Goal: Task Accomplishment & Management: Complete application form

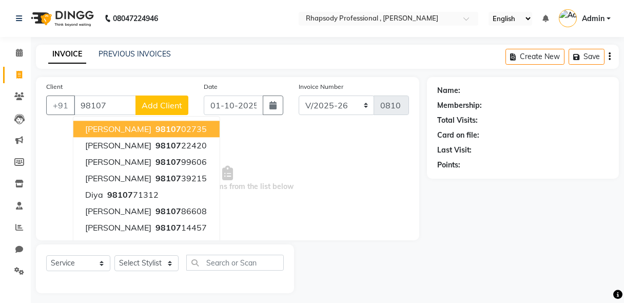
select select "8581"
select select "service"
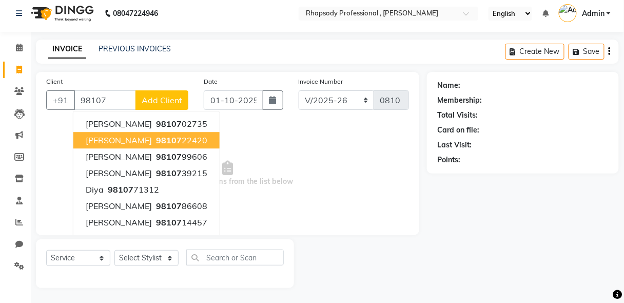
click at [166, 142] on ngb-highlight "98107 22420" at bounding box center [180, 140] width 53 height 10
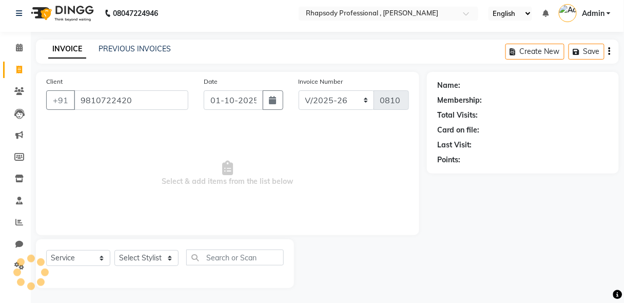
type input "9810722420"
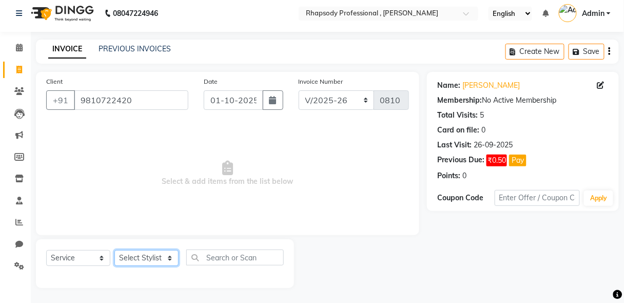
click at [154, 259] on select "Select Stylist Ahmad Anjali Latif Laxmi Manager Neetu Pinky Reetu Ruma Santosh …" at bounding box center [146, 258] width 64 height 16
select select "85673"
click at [114, 250] on select "Select Stylist Ahmad Anjali Latif Laxmi Manager Neetu Pinky Reetu Ruma Santosh …" at bounding box center [146, 258] width 64 height 16
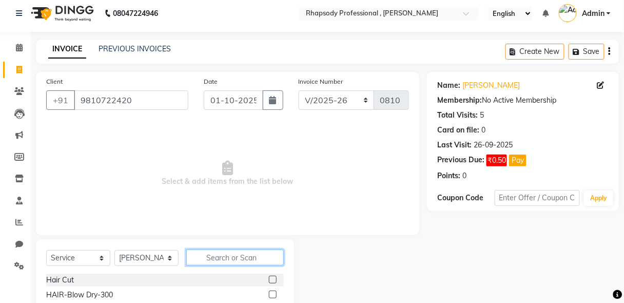
click at [228, 256] on input "text" at bounding box center [234, 257] width 97 height 16
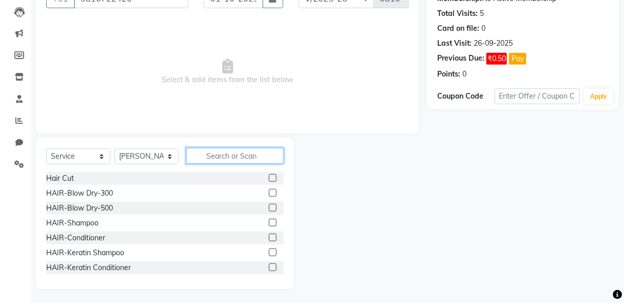
scroll to position [107, 0]
click at [242, 154] on input "text" at bounding box center [234, 155] width 97 height 16
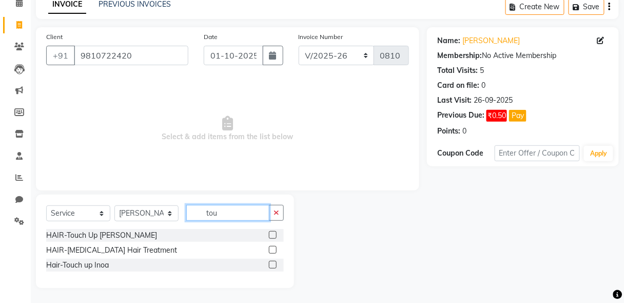
scroll to position [34, 0]
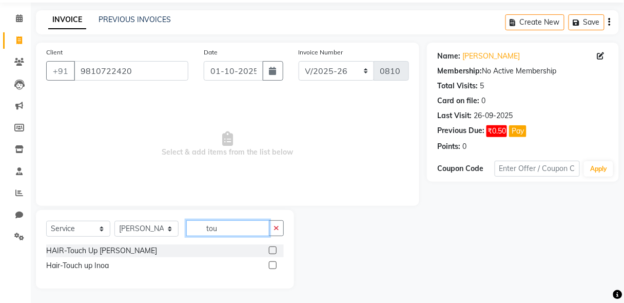
type input "tou"
click at [272, 247] on label at bounding box center [273, 250] width 8 height 8
click at [272, 247] on input "checkbox" at bounding box center [272, 250] width 7 height 7
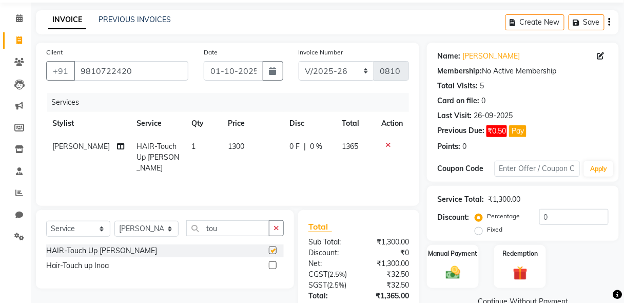
checkbox input "false"
click at [260, 228] on input "tou" at bounding box center [227, 228] width 83 height 16
type input "t"
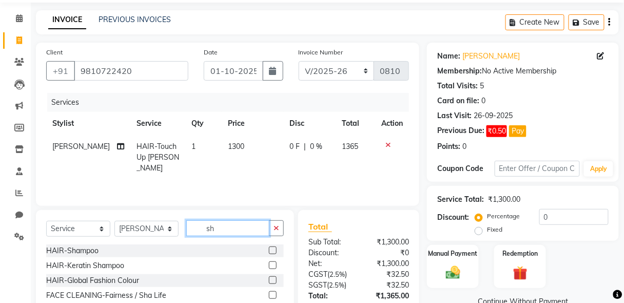
type input "sh"
click at [269, 264] on label at bounding box center [273, 265] width 8 height 8
click at [269, 264] on input "checkbox" at bounding box center [272, 265] width 7 height 7
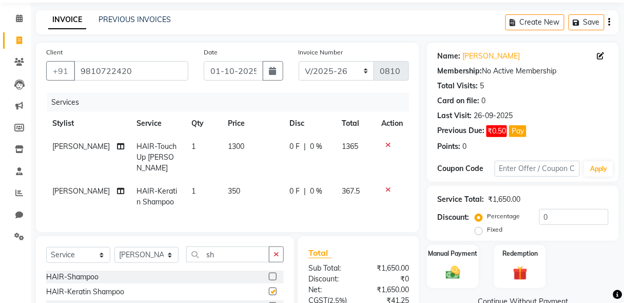
checkbox input "false"
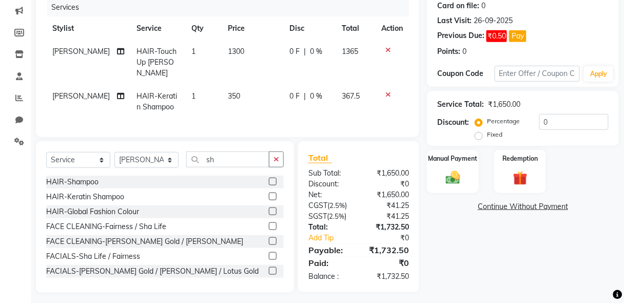
click at [269, 178] on label at bounding box center [273, 182] width 8 height 8
click at [269, 179] on input "checkbox" at bounding box center [272, 182] width 7 height 7
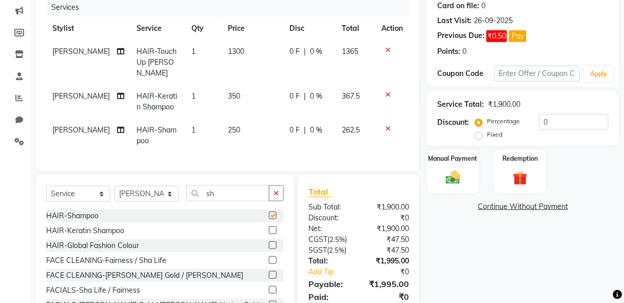
checkbox input "false"
click at [387, 125] on icon at bounding box center [388, 128] width 6 height 7
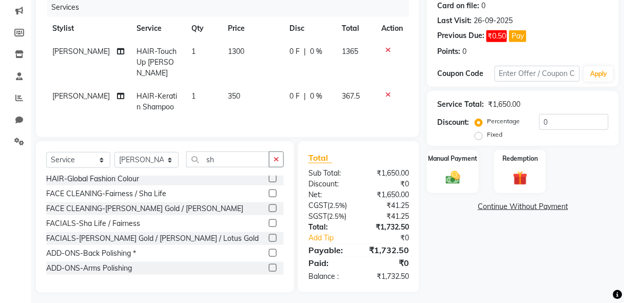
scroll to position [46, 0]
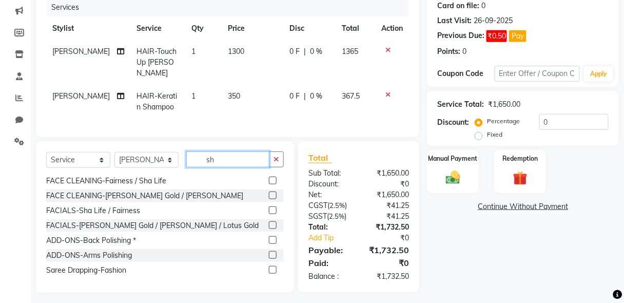
click at [220, 155] on input "sh" at bounding box center [227, 159] width 83 height 16
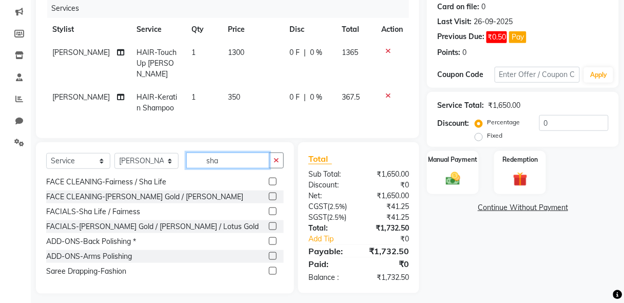
scroll to position [0, 0]
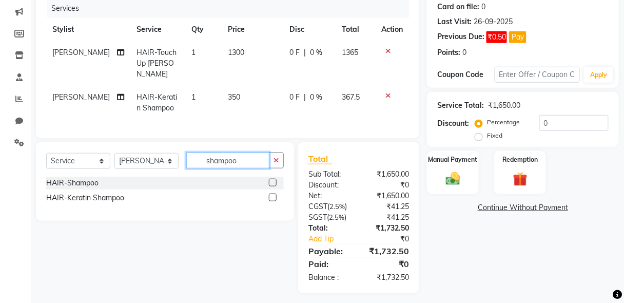
type input "shampoo"
click at [274, 193] on label at bounding box center [273, 197] width 8 height 8
click at [274, 194] on input "checkbox" at bounding box center [272, 197] width 7 height 7
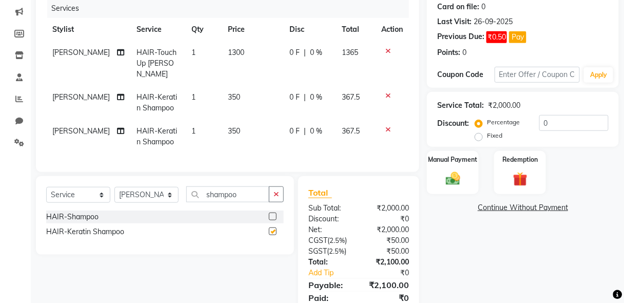
checkbox input "false"
click at [387, 126] on icon at bounding box center [388, 129] width 6 height 7
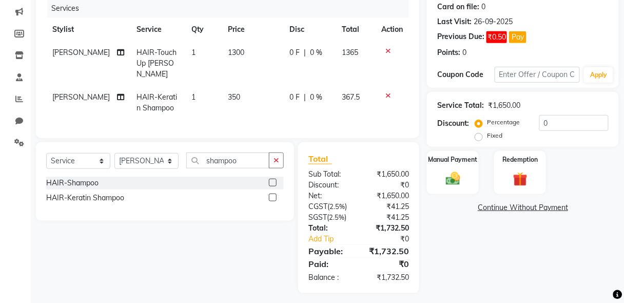
click at [228, 92] on span "350" at bounding box center [234, 96] width 12 height 9
select select "85673"
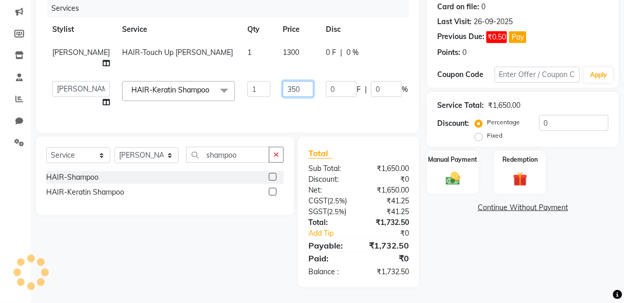
click at [283, 88] on input "350" at bounding box center [298, 89] width 31 height 16
type input "300"
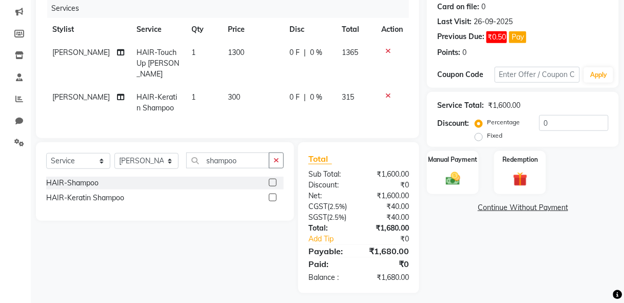
click at [395, 86] on tr "Tilak HAIR-Keratin Shampoo 1 300 0 F | 0 % 315" at bounding box center [227, 103] width 363 height 34
click at [512, 73] on input "text" at bounding box center [538, 75] width 86 height 16
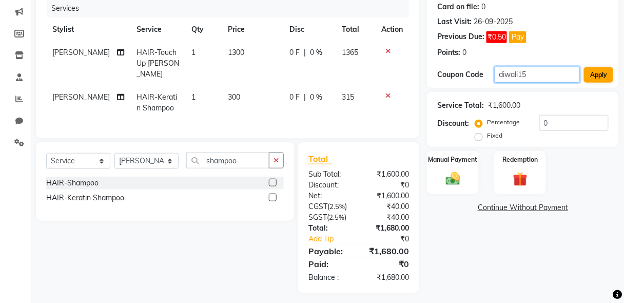
type input "diwali15"
click at [595, 71] on button "Apply" at bounding box center [598, 74] width 29 height 15
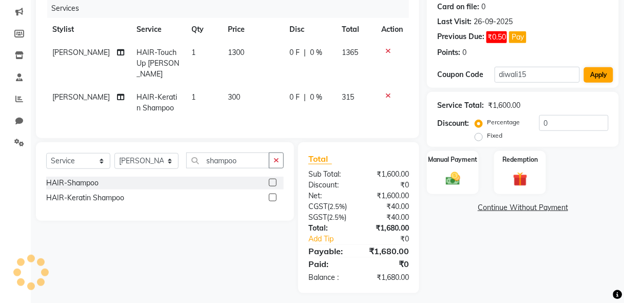
type input "15"
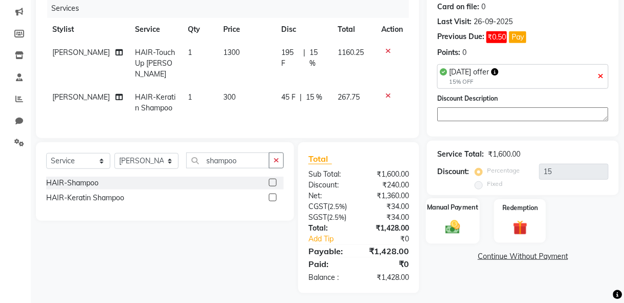
click at [465, 222] on img at bounding box center [453, 227] width 24 height 17
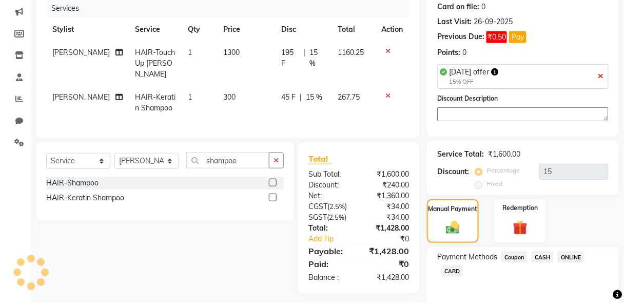
click at [568, 252] on span "ONLINE" at bounding box center [571, 257] width 27 height 12
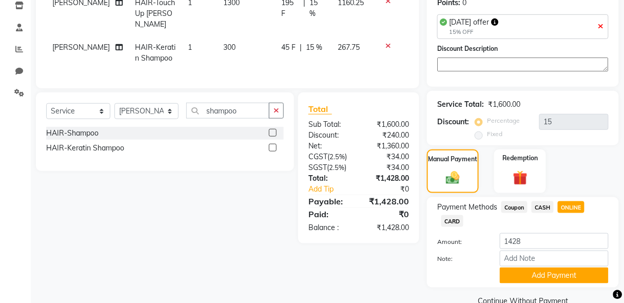
scroll to position [198, 0]
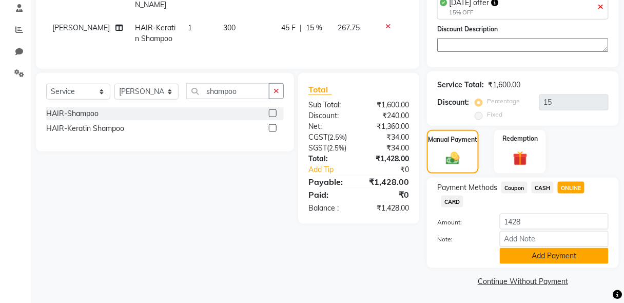
click at [566, 254] on button "Add Payment" at bounding box center [554, 256] width 109 height 16
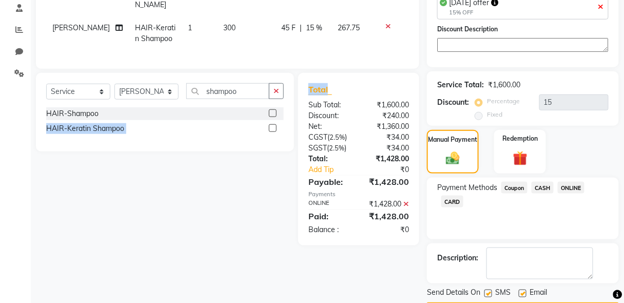
drag, startPoint x: 190, startPoint y: 110, endPoint x: 347, endPoint y: 88, distance: 159.1
click at [347, 88] on div "Select Service Product Membership Package Voucher Prepaid Gift Card Select Styl…" at bounding box center [227, 159] width 399 height 172
click at [59, 23] on span "[PERSON_NAME]" at bounding box center [80, 27] width 57 height 9
select select "85673"
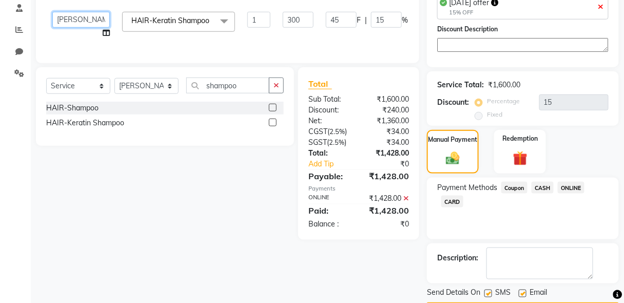
click at [63, 20] on select "[PERSON_NAME] [PERSON_NAME] Manager [PERSON_NAME] [PERSON_NAME] [PERSON_NAME] […" at bounding box center [80, 20] width 57 height 16
click at [278, 89] on icon "button" at bounding box center [276, 85] width 6 height 7
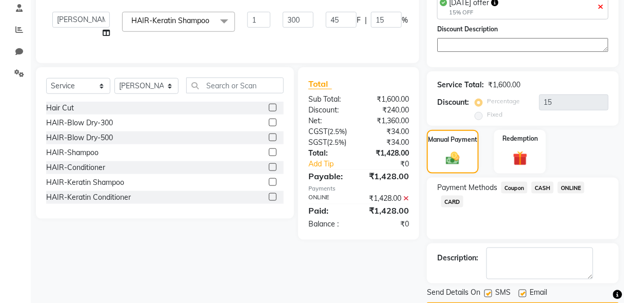
click at [269, 111] on label at bounding box center [273, 108] width 8 height 8
click at [269, 111] on input "checkbox" at bounding box center [272, 108] width 7 height 7
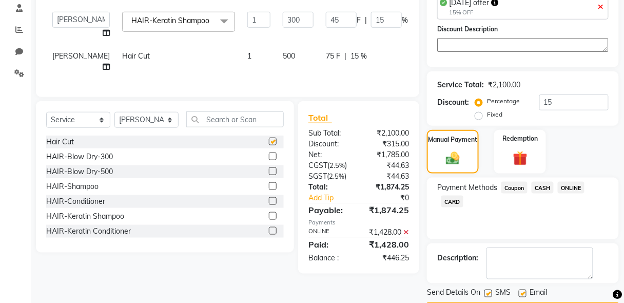
checkbox input "false"
click at [168, 124] on select "Select Stylist Ahmad Anjali Latif Laxmi Manager Neetu Pinky Reetu Ruma Santosh …" at bounding box center [146, 120] width 64 height 16
select select "85675"
click at [114, 118] on select "Select Stylist Ahmad Anjali Latif Laxmi Manager Neetu Pinky Reetu Ruma Santosh …" at bounding box center [146, 120] width 64 height 16
click at [269, 190] on label at bounding box center [273, 186] width 8 height 8
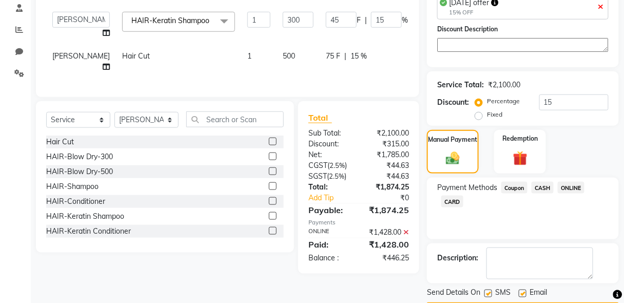
click at [269, 190] on input "checkbox" at bounding box center [272, 186] width 7 height 7
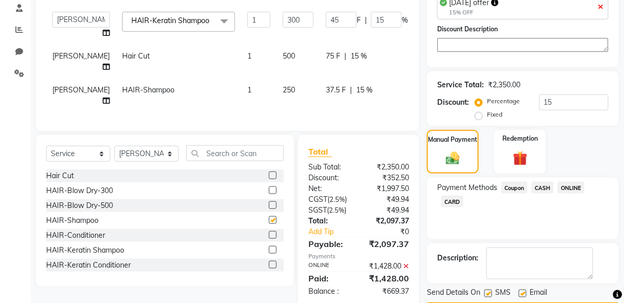
checkbox input "false"
click at [269, 231] on label at bounding box center [273, 235] width 8 height 8
click at [269, 232] on input "checkbox" at bounding box center [272, 235] width 7 height 7
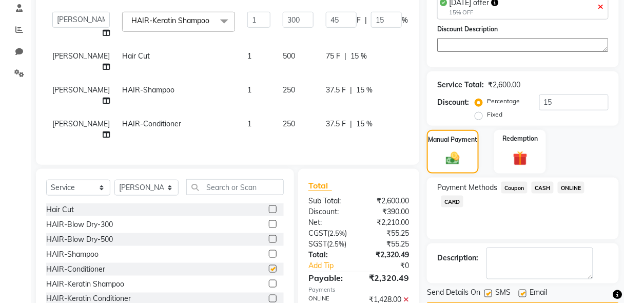
checkbox input "false"
click at [231, 179] on input "text" at bounding box center [234, 187] width 97 height 16
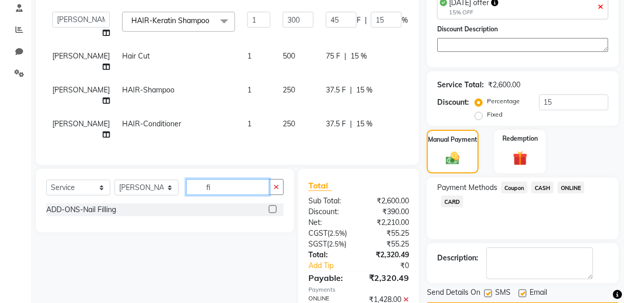
type input "fi"
click at [272, 205] on label at bounding box center [273, 209] width 8 height 8
click at [272, 206] on input "checkbox" at bounding box center [272, 209] width 7 height 7
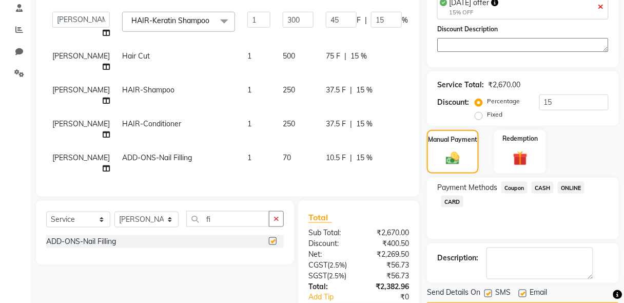
checkbox input "false"
click at [275, 215] on icon "button" at bounding box center [276, 218] width 6 height 7
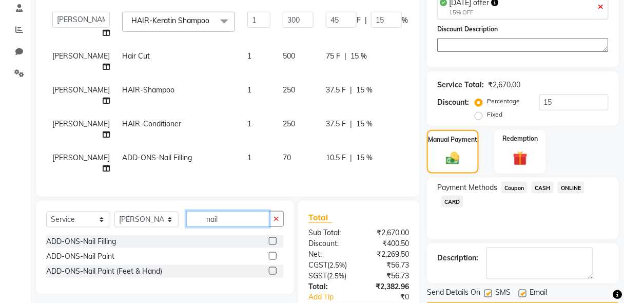
type input "nail"
click at [272, 252] on label at bounding box center [273, 256] width 8 height 8
click at [272, 253] on input "checkbox" at bounding box center [272, 256] width 7 height 7
checkbox input "false"
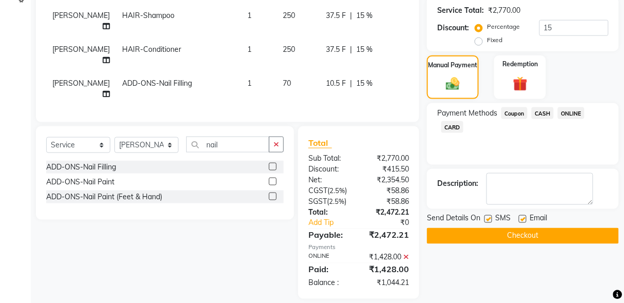
scroll to position [293, 0]
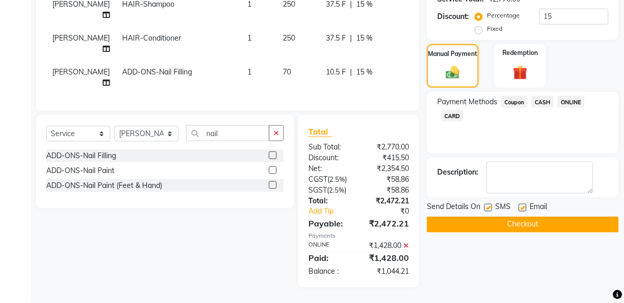
drag, startPoint x: 533, startPoint y: 237, endPoint x: 555, endPoint y: 207, distance: 37.4
click at [555, 207] on div "Name: Akshita Membership: No Active Membership Total Visits: 5 Card on file: 0 …" at bounding box center [527, 41] width 200 height 494
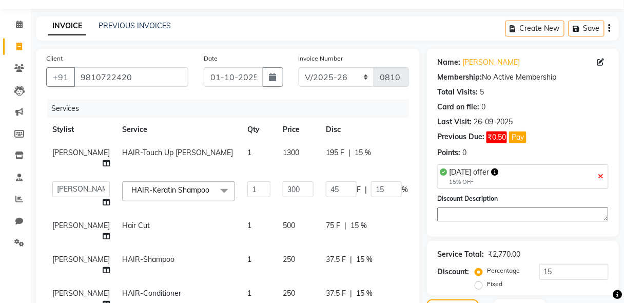
click at [602, 174] on icon at bounding box center [601, 175] width 6 height 7
type input "0"
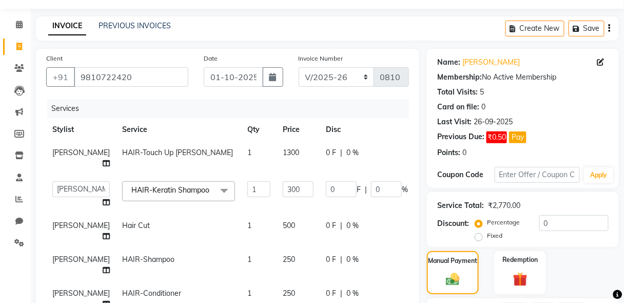
scroll to position [293, 0]
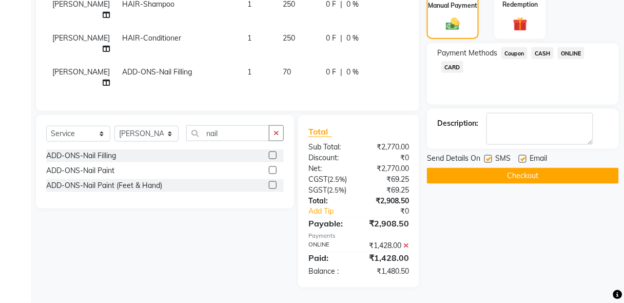
click at [568, 47] on span "ONLINE" at bounding box center [571, 53] width 27 height 12
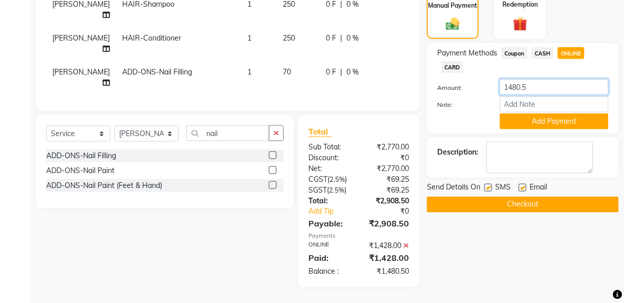
click at [541, 79] on input "1480.5" at bounding box center [554, 87] width 109 height 16
type input "1170"
click at [562, 113] on button "Add Payment" at bounding box center [554, 121] width 109 height 16
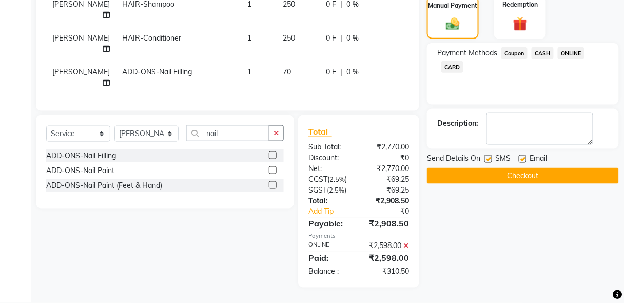
scroll to position [28, 0]
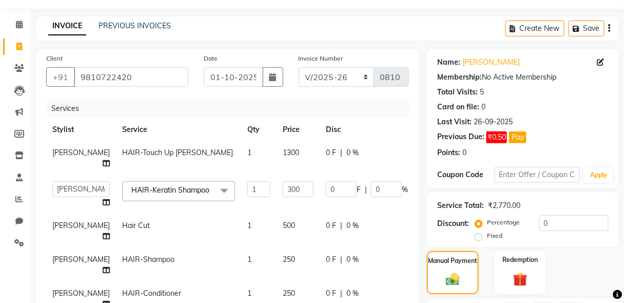
click at [414, 214] on td "525" at bounding box center [429, 231] width 30 height 34
select select "85673"
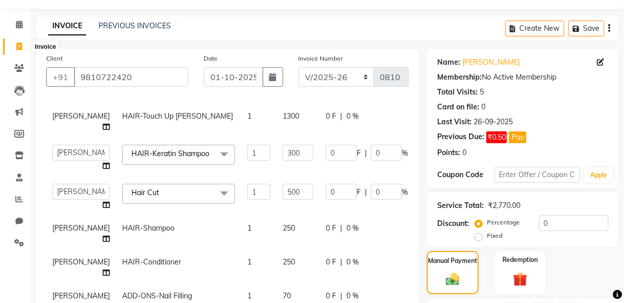
click at [16, 47] on icon at bounding box center [19, 47] width 6 height 8
select select "service"
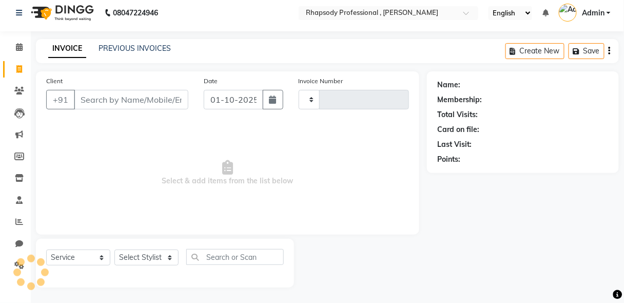
scroll to position [5, 0]
type input "0810"
select select "8581"
click at [123, 103] on input "Client" at bounding box center [131, 99] width 114 height 19
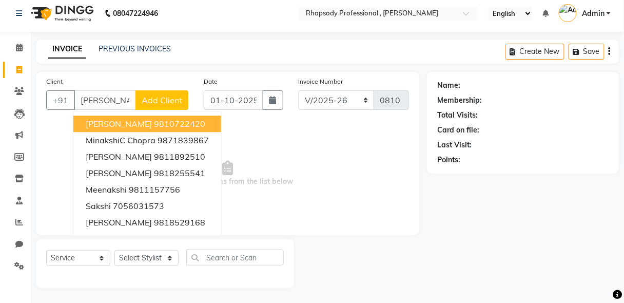
click at [154, 119] on ngb-highlight "9810722420" at bounding box center [179, 124] width 51 height 10
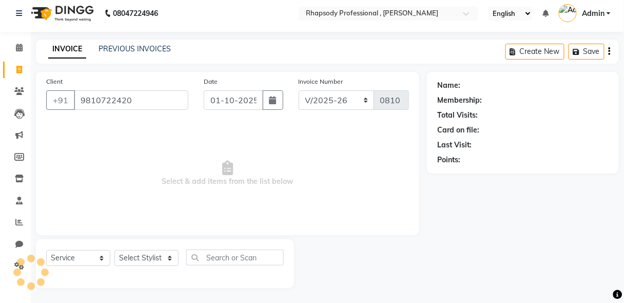
type input "9810722420"
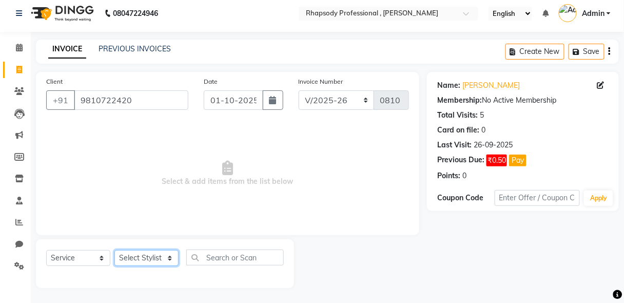
click at [166, 257] on select "Select Stylist Ahmad Anjali Latif Laxmi Manager Neetu Pinky Reetu Ruma Santosh …" at bounding box center [146, 258] width 64 height 16
select select "85673"
click at [114, 250] on select "Select Stylist Ahmad Anjali Latif Laxmi Manager Neetu Pinky Reetu Ruma Santosh …" at bounding box center [146, 258] width 64 height 16
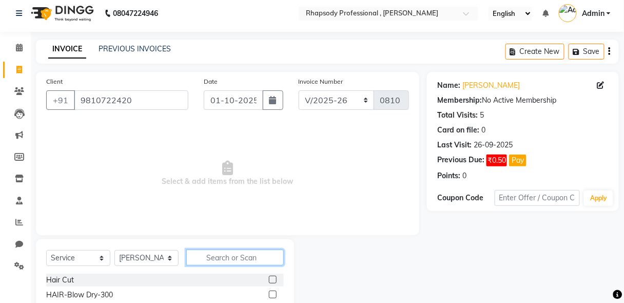
click at [251, 252] on input "text" at bounding box center [234, 257] width 97 height 16
type input "tou"
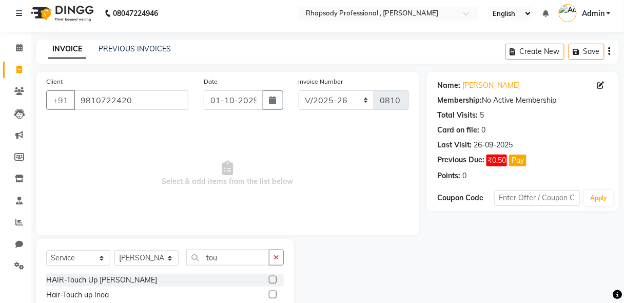
click at [273, 280] on label at bounding box center [273, 280] width 8 height 8
click at [273, 280] on input "checkbox" at bounding box center [272, 280] width 7 height 7
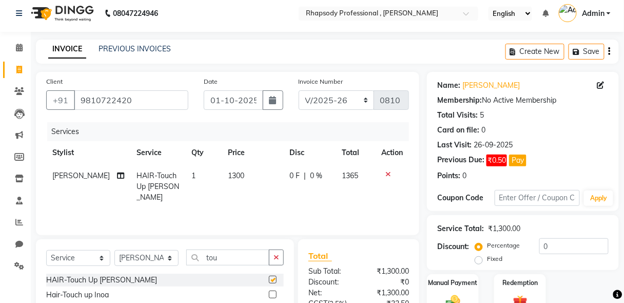
checkbox input "false"
click at [276, 257] on icon "button" at bounding box center [276, 256] width 6 height 7
type input "sh"
click at [269, 293] on label at bounding box center [273, 294] width 8 height 8
click at [269, 293] on input "checkbox" at bounding box center [272, 294] width 7 height 7
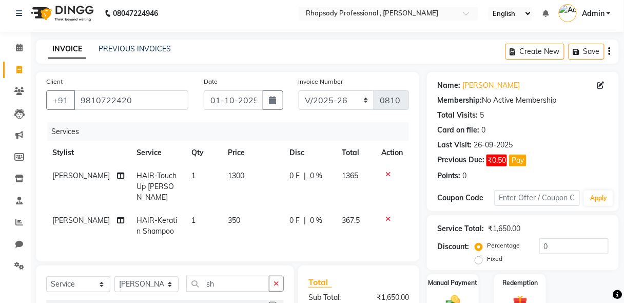
checkbox input "false"
click at [228, 215] on span "350" at bounding box center [234, 219] width 12 height 9
select select "85673"
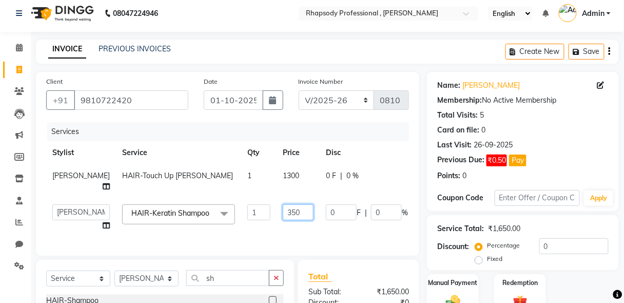
click at [283, 212] on input "350" at bounding box center [298, 212] width 31 height 16
type input "300"
click at [396, 203] on tr "Ahmad Anjali Latif Laxmi Manager Neetu Pinky Reetu Ruma Santosh Tannu Tilak Vin…" at bounding box center [262, 217] width 432 height 39
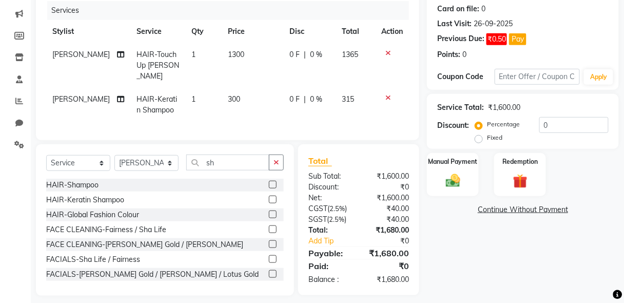
scroll to position [129, 0]
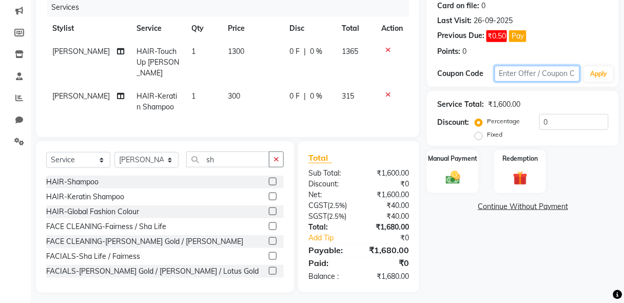
click at [523, 68] on input "text" at bounding box center [538, 74] width 86 height 16
type input "diwali15"
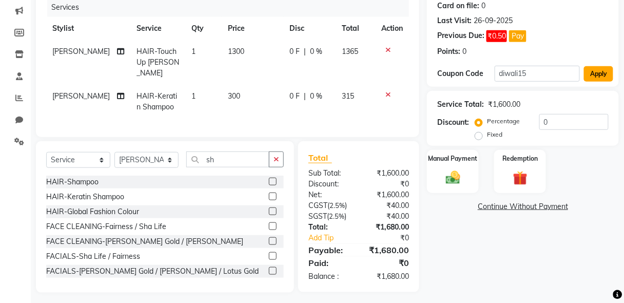
click at [599, 71] on button "Apply" at bounding box center [598, 73] width 29 height 15
type input "15"
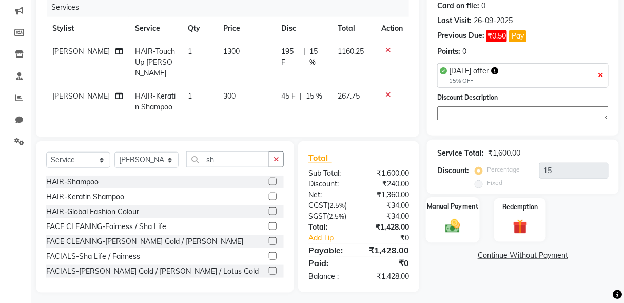
click at [460, 206] on label "Manual Payment" at bounding box center [452, 207] width 51 height 10
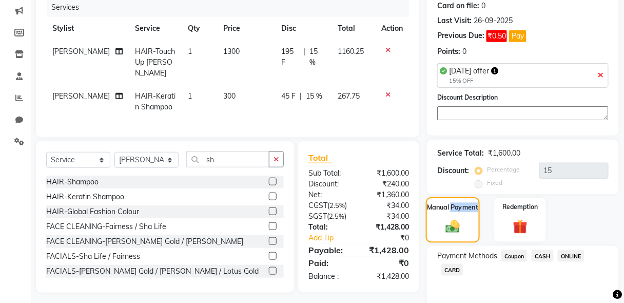
click at [460, 206] on label "Manual Payment" at bounding box center [452, 208] width 51 height 10
click at [572, 253] on span "ONLINE" at bounding box center [571, 256] width 27 height 12
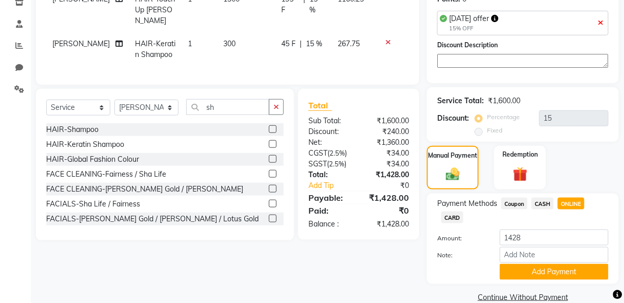
scroll to position [198, 0]
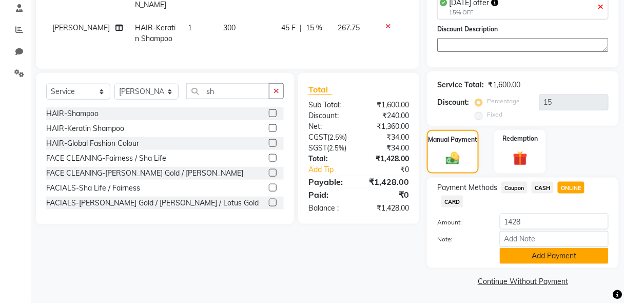
click at [581, 256] on button "Add Payment" at bounding box center [554, 256] width 109 height 16
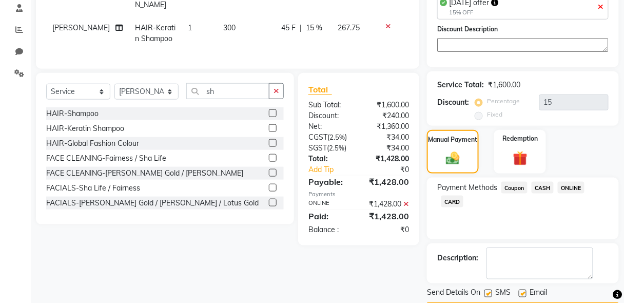
scroll to position [226, 0]
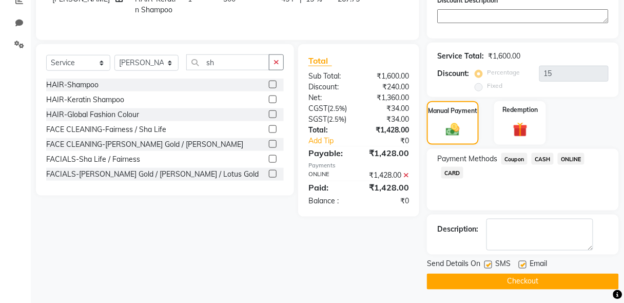
click at [579, 273] on button "Checkout" at bounding box center [523, 281] width 192 height 16
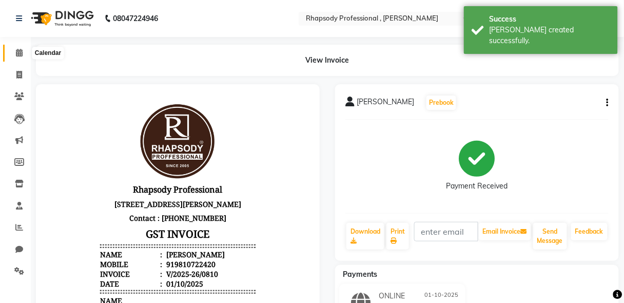
click at [20, 55] on icon at bounding box center [19, 53] width 7 height 8
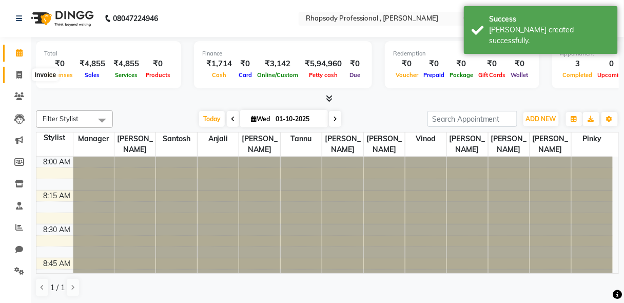
click at [17, 75] on icon at bounding box center [19, 75] width 6 height 8
select select "service"
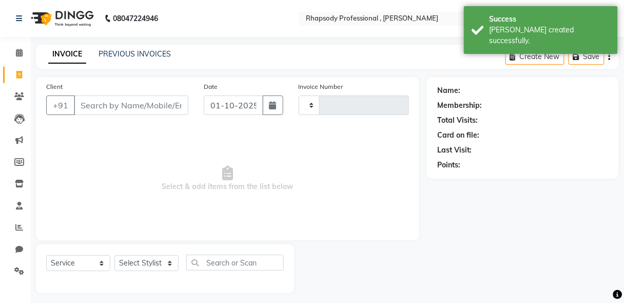
type input "0811"
select select "8581"
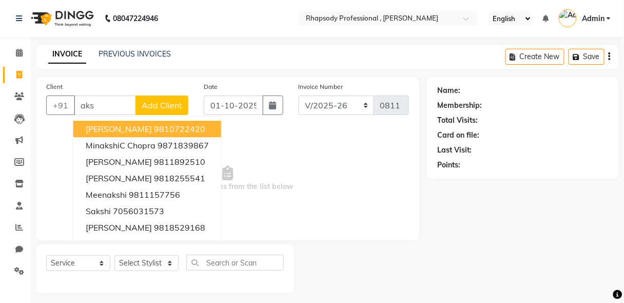
click at [154, 124] on ngb-highlight "9810722420" at bounding box center [179, 129] width 51 height 10
type input "9810722420"
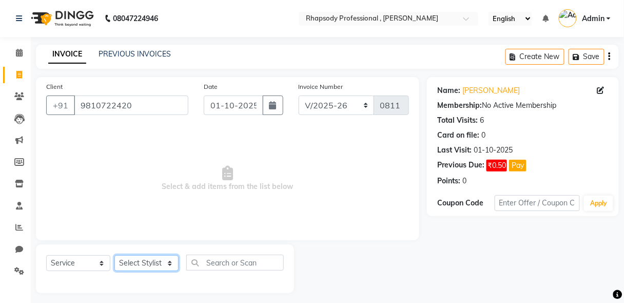
click at [168, 264] on select "Select Stylist Ahmad Anjali Latif Laxmi Manager Neetu Pinky Reetu Ruma Santosh …" at bounding box center [146, 263] width 64 height 16
select select "85673"
click at [114, 255] on select "Select Stylist Ahmad Anjali Latif Laxmi Manager Neetu Pinky Reetu Ruma Santosh …" at bounding box center [146, 263] width 64 height 16
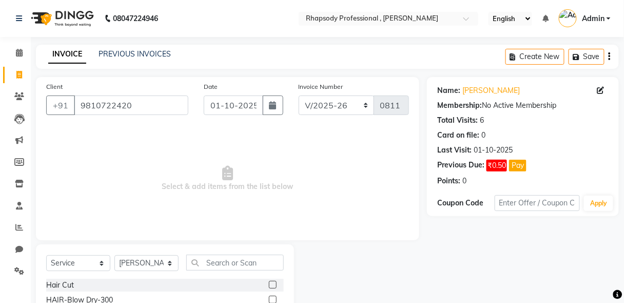
click at [269, 285] on label at bounding box center [273, 285] width 8 height 8
click at [269, 285] on input "checkbox" at bounding box center [272, 285] width 7 height 7
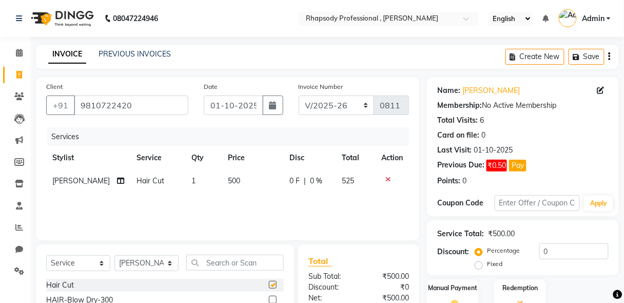
checkbox input "false"
click at [170, 262] on select "Select Stylist Ahmad Anjali Latif Laxmi Manager Neetu Pinky Reetu Ruma Santosh …" at bounding box center [146, 263] width 64 height 16
select select "85675"
click at [114, 255] on select "Select Stylist Ahmad Anjali Latif Laxmi Manager Neetu Pinky Reetu Ruma Santosh …" at bounding box center [146, 263] width 64 height 16
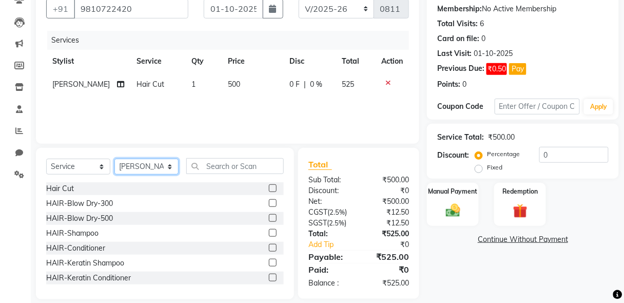
scroll to position [107, 0]
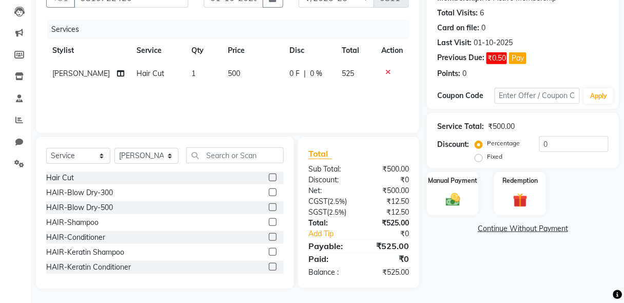
click at [269, 219] on label at bounding box center [273, 222] width 8 height 8
click at [269, 219] on input "checkbox" at bounding box center [272, 222] width 7 height 7
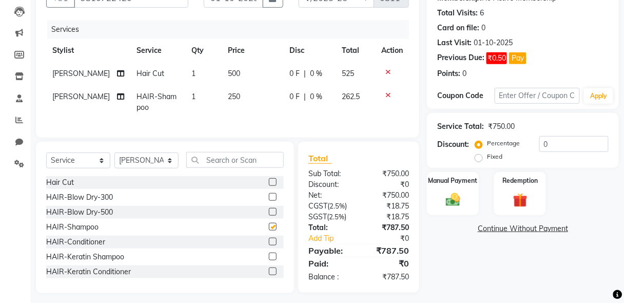
checkbox input "false"
click at [269, 244] on label at bounding box center [273, 242] width 8 height 8
click at [269, 244] on input "checkbox" at bounding box center [272, 242] width 7 height 7
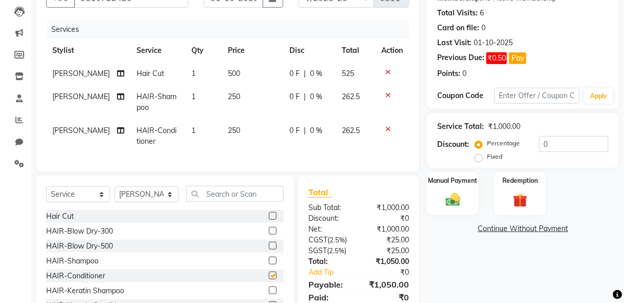
checkbox input "false"
click at [251, 202] on input "text" at bounding box center [234, 194] width 97 height 16
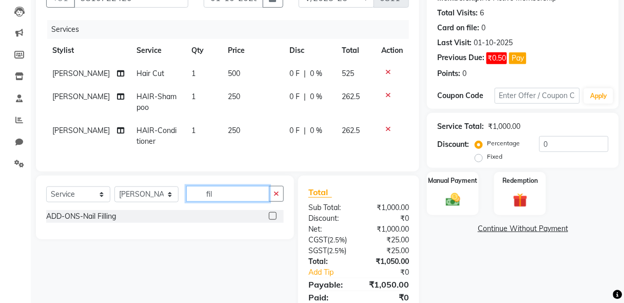
type input "fil"
click at [272, 220] on label at bounding box center [273, 216] width 8 height 8
click at [272, 220] on input "checkbox" at bounding box center [272, 216] width 7 height 7
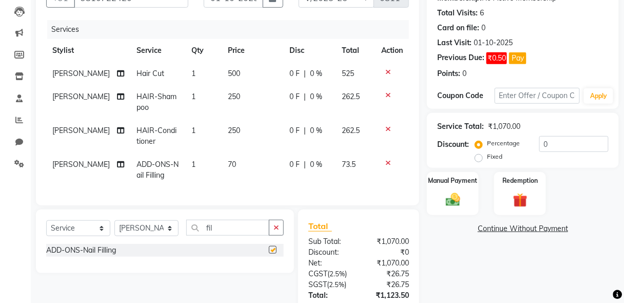
checkbox input "false"
click at [278, 231] on icon "button" at bounding box center [276, 227] width 6 height 7
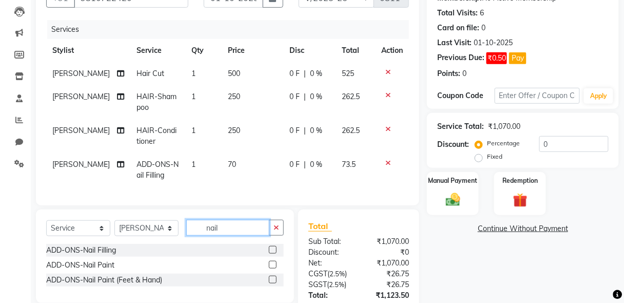
type input "nail"
click at [272, 268] on label at bounding box center [273, 265] width 8 height 8
click at [272, 268] on input "checkbox" at bounding box center [272, 265] width 7 height 7
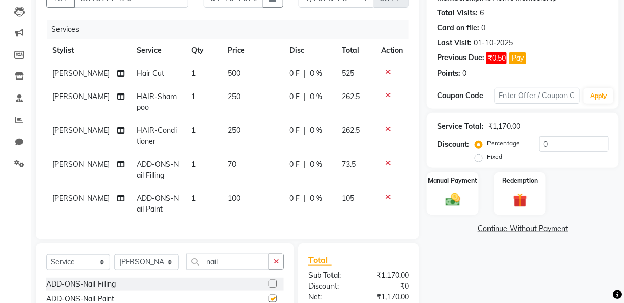
checkbox input "false"
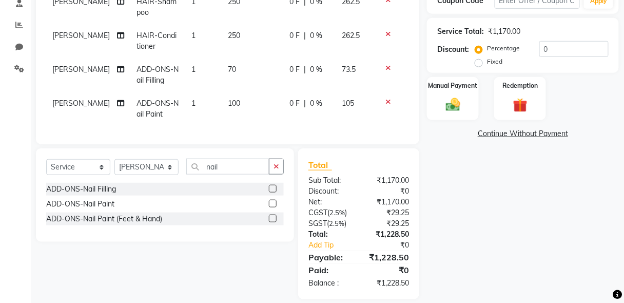
scroll to position [219, 0]
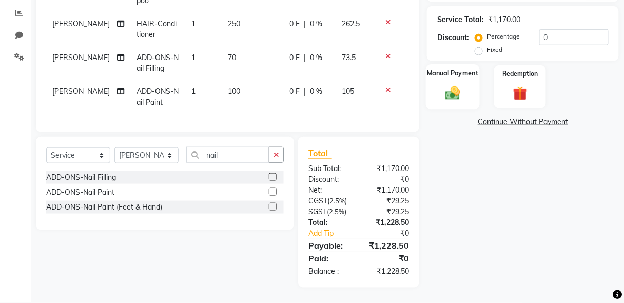
click at [466, 77] on div "Manual Payment" at bounding box center [453, 86] width 54 height 45
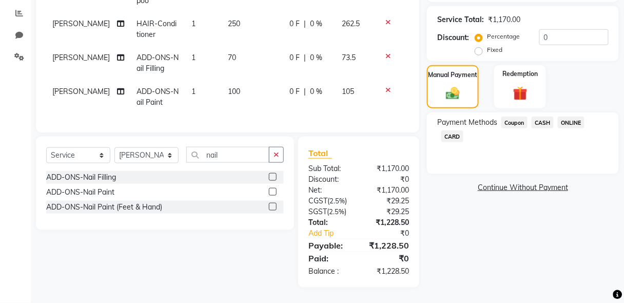
click at [567, 116] on span "ONLINE" at bounding box center [571, 122] width 27 height 12
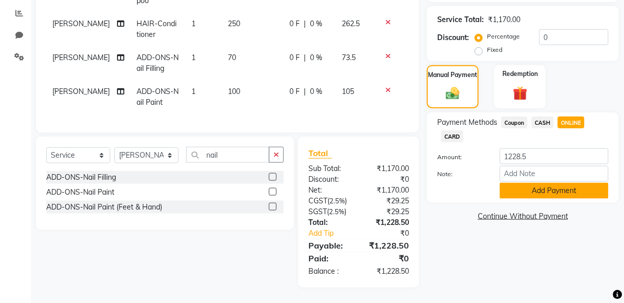
click at [559, 191] on button "Add Payment" at bounding box center [554, 191] width 109 height 16
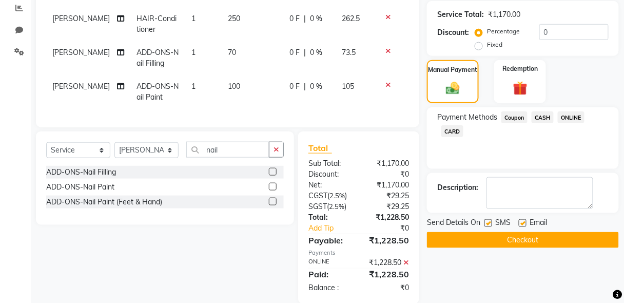
click at [546, 243] on button "Checkout" at bounding box center [523, 240] width 192 height 16
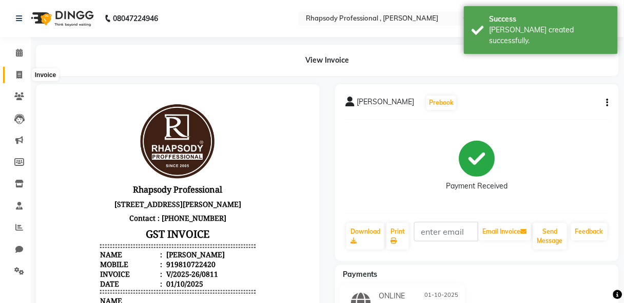
click at [19, 73] on icon at bounding box center [19, 75] width 6 height 8
select select "service"
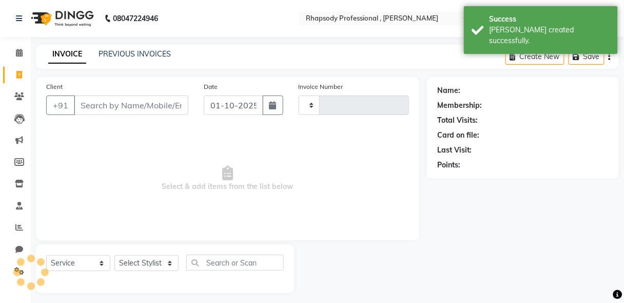
scroll to position [5, 0]
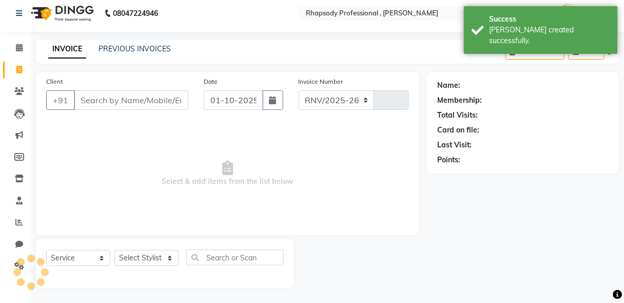
select select "8581"
type input "0812"
click at [135, 50] on link "PREVIOUS INVOICES" at bounding box center [135, 48] width 72 height 9
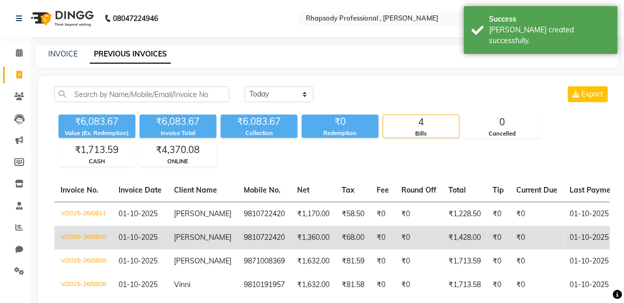
click at [179, 239] on span "[PERSON_NAME]" at bounding box center [202, 236] width 57 height 9
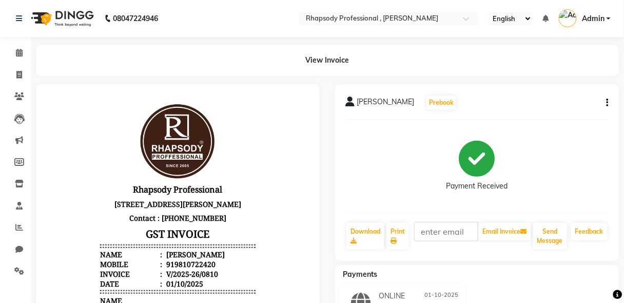
click at [607, 103] on icon "button" at bounding box center [607, 103] width 2 height 1
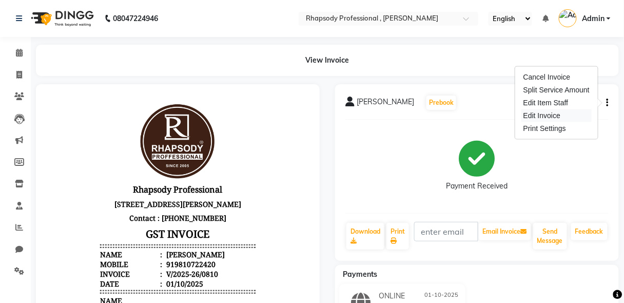
click at [573, 113] on div "Edit Invoice" at bounding box center [556, 115] width 70 height 13
select select "service"
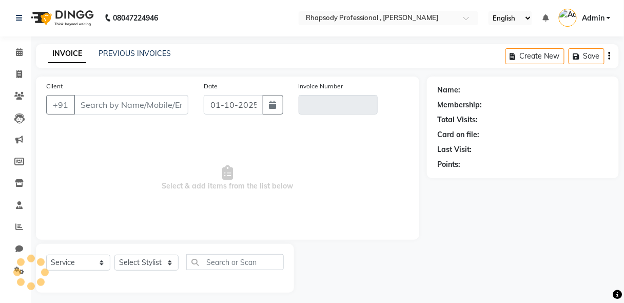
scroll to position [5, 0]
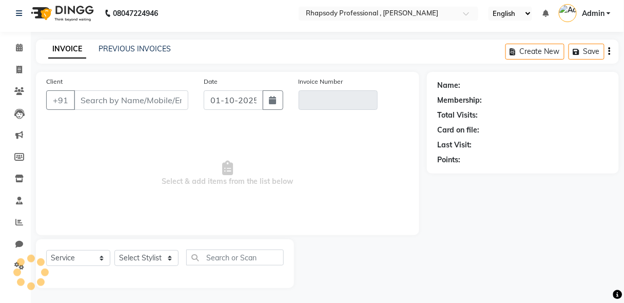
type input "9810722420"
type input "V/2025-26/0810"
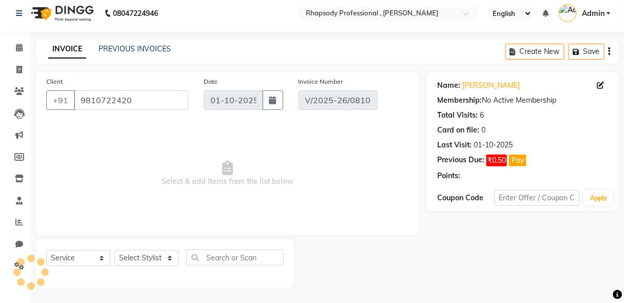
select select "select"
type input "DIWALI15"
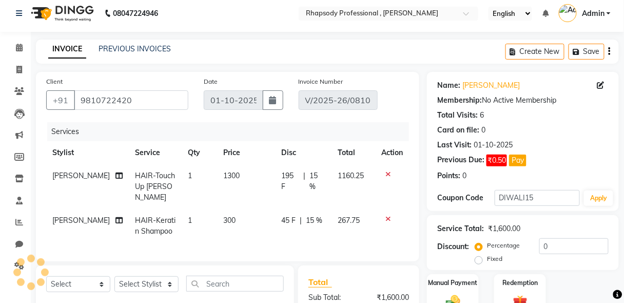
type input "15"
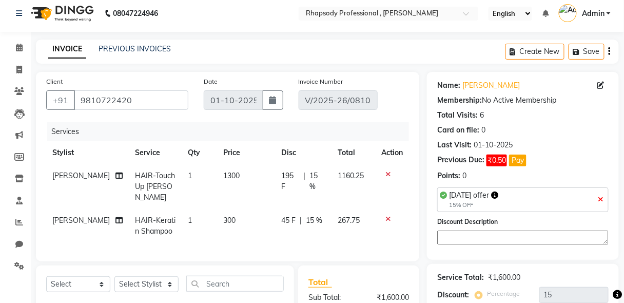
click at [59, 215] on span "[PERSON_NAME]" at bounding box center [80, 219] width 57 height 9
select select "85673"
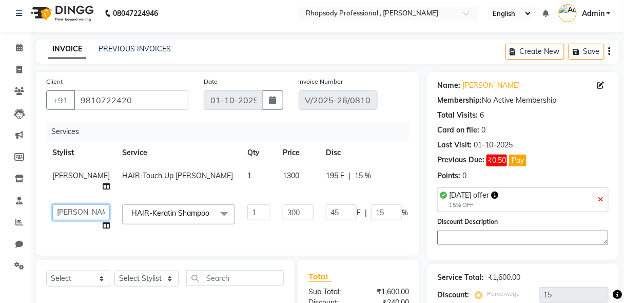
click at [59, 208] on select "[PERSON_NAME] [PERSON_NAME] Manager [PERSON_NAME] [PERSON_NAME] [PERSON_NAME] […" at bounding box center [80, 212] width 57 height 16
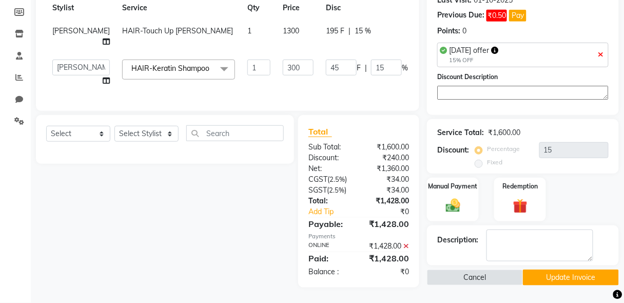
click at [589, 269] on button "Update Invoice" at bounding box center [571, 277] width 96 height 16
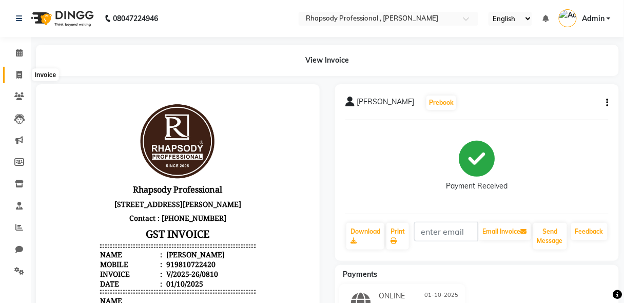
click at [19, 72] on icon at bounding box center [19, 75] width 6 height 8
select select "service"
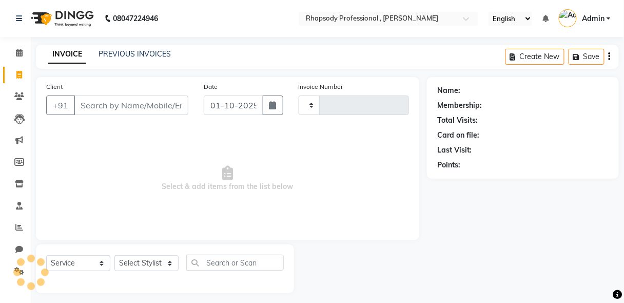
scroll to position [5, 0]
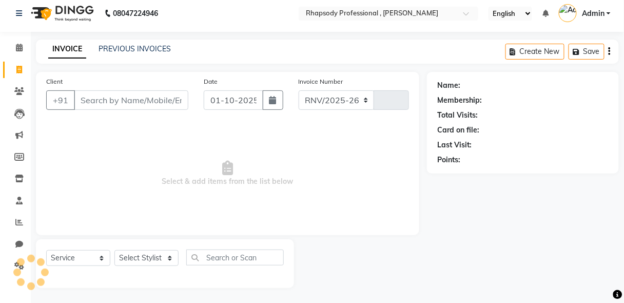
select select "8581"
type input "0812"
